Goal: Task Accomplishment & Management: Manage account settings

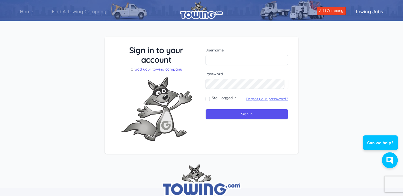
click at [255, 100] on link "Forgot your password?" at bounding box center [267, 99] width 42 height 5
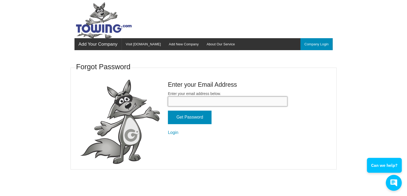
click at [186, 104] on input "Enter your email address below." at bounding box center [227, 102] width 119 height 10
type input "[EMAIL_ADDRESS][DOMAIN_NAME]"
click at [193, 119] on input "Get Password" at bounding box center [190, 118] width 44 height 14
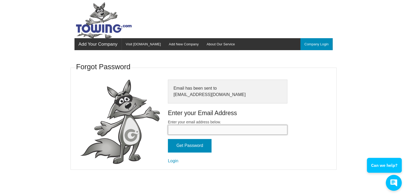
click at [183, 129] on input "Enter your email address below." at bounding box center [227, 130] width 119 height 10
type input "[EMAIL_ADDRESS][DOMAIN_NAME]"
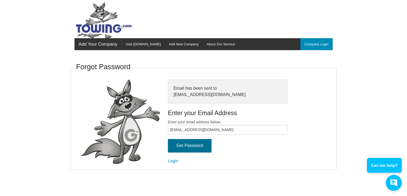
click at [189, 149] on input "Get Password" at bounding box center [190, 146] width 44 height 14
click at [176, 161] on link "Login" at bounding box center [173, 161] width 10 height 5
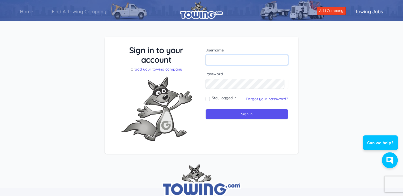
click at [229, 60] on input "text" at bounding box center [247, 60] width 83 height 10
type input "EASYMONEY"
click at [225, 114] on input "Sign in" at bounding box center [247, 114] width 83 height 10
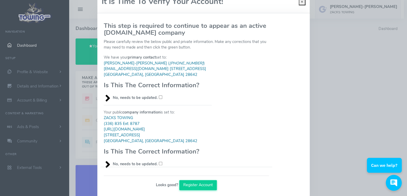
scroll to position [10, 0]
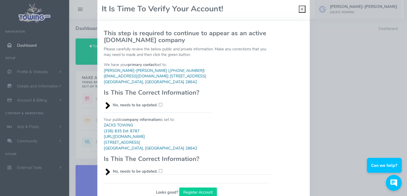
click at [159, 103] on input "No, needs to be updated." at bounding box center [160, 104] width 3 height 3
checkbox input "true"
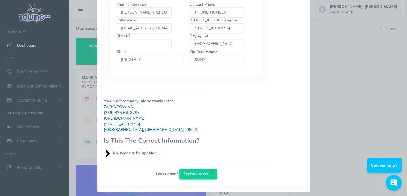
scroll to position [153, 0]
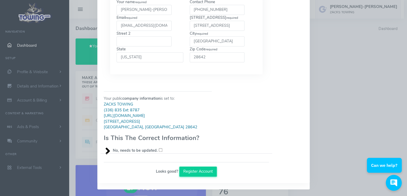
checkbox input "true"
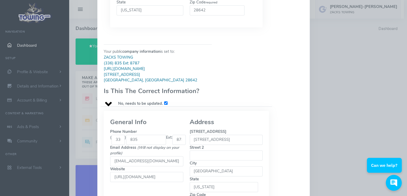
scroll to position [217, 0]
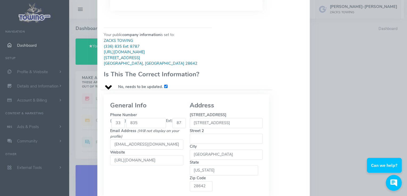
click at [184, 122] on div "General Info Phone Number ( 336 ) 835 Ext: 8787 Email Address (Will not display…" at bounding box center [146, 146] width 79 height 91
click at [181, 123] on input "8787" at bounding box center [178, 123] width 13 height 10
click at [178, 123] on input "8787" at bounding box center [178, 123] width 13 height 10
click at [178, 121] on input "787" at bounding box center [178, 123] width 13 height 10
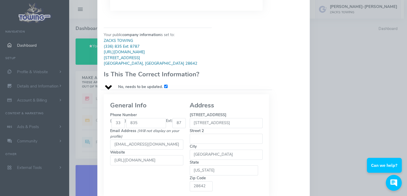
click at [179, 120] on input "87" at bounding box center [178, 123] width 13 height 10
type input "8"
click at [148, 124] on input "835" at bounding box center [146, 123] width 40 height 10
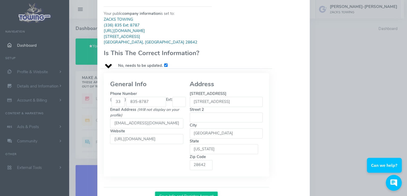
type input "835-8787"
click at [168, 192] on button "Save Info and Register Account" at bounding box center [186, 197] width 62 height 10
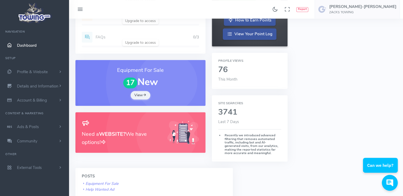
scroll to position [191, 0]
